Goal: Transaction & Acquisition: Subscribe to service/newsletter

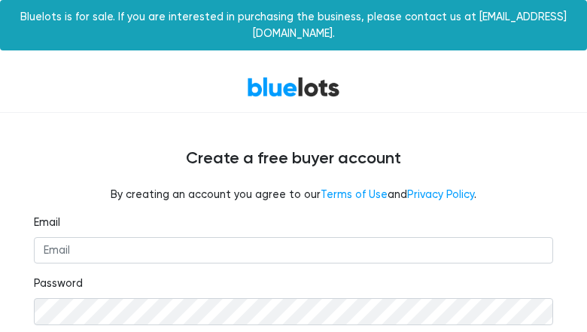
type input "qenepik679@gmail.com"
